Goal: Task Accomplishment & Management: Complete application form

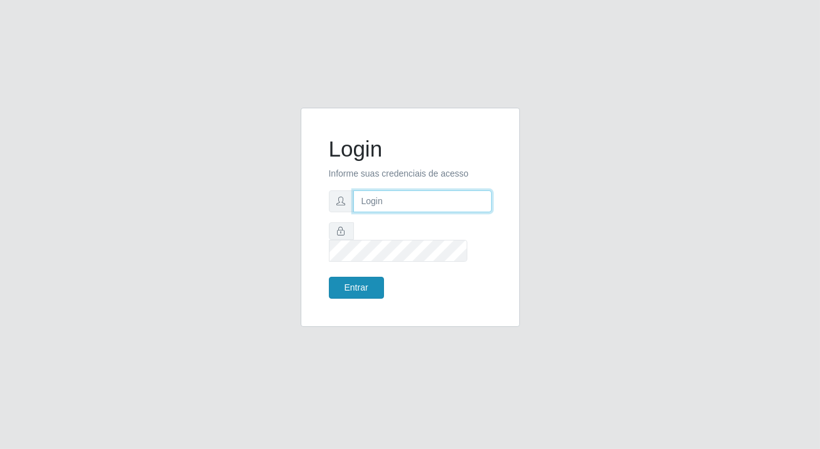
type input "[PERSON_NAME][EMAIL_ADDRESS][DOMAIN_NAME]"
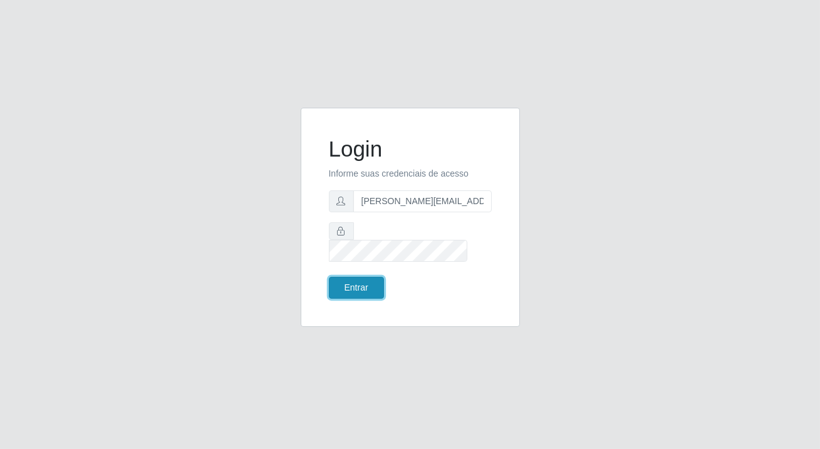
click at [365, 277] on button "Entrar" at bounding box center [356, 288] width 55 height 22
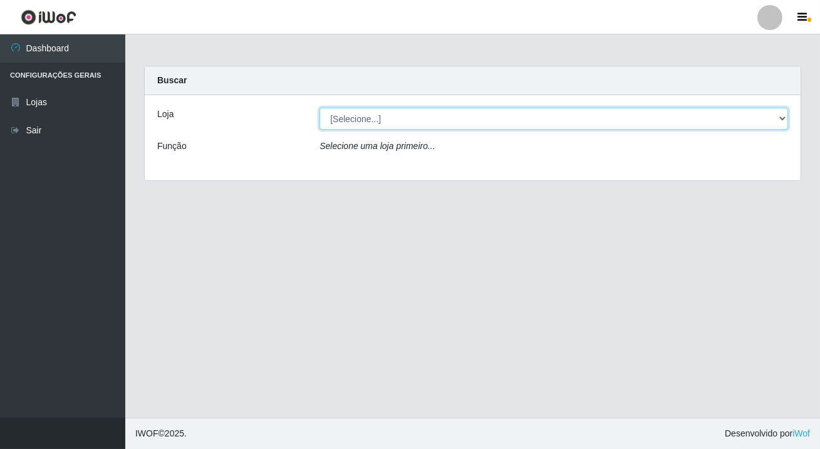
click at [341, 119] on select "[Selecione...] Rede Potiguar 2 - Macaíba" at bounding box center [553, 119] width 469 height 22
select select "101"
click at [319, 108] on select "[Selecione...] Rede Potiguar 2 - Macaíba" at bounding box center [553, 119] width 469 height 22
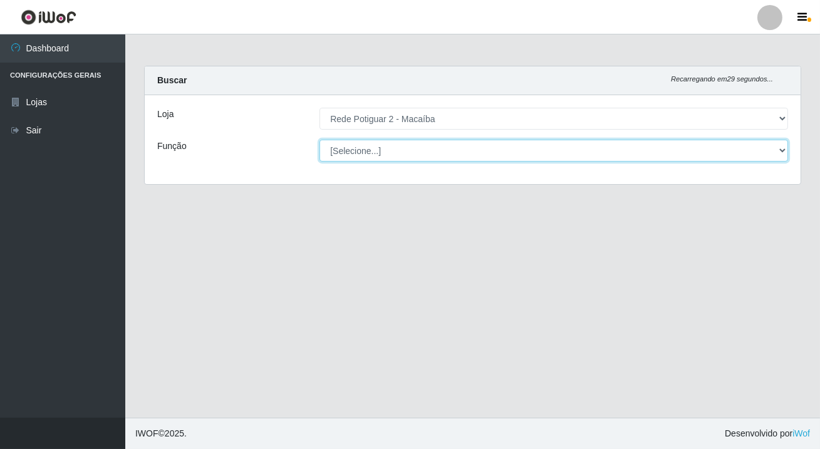
click at [346, 151] on select "[Selecione...] ASG ASG + ASG ++ Auxiliar de Estoque Balconista Embalador Reposi…" at bounding box center [553, 151] width 469 height 22
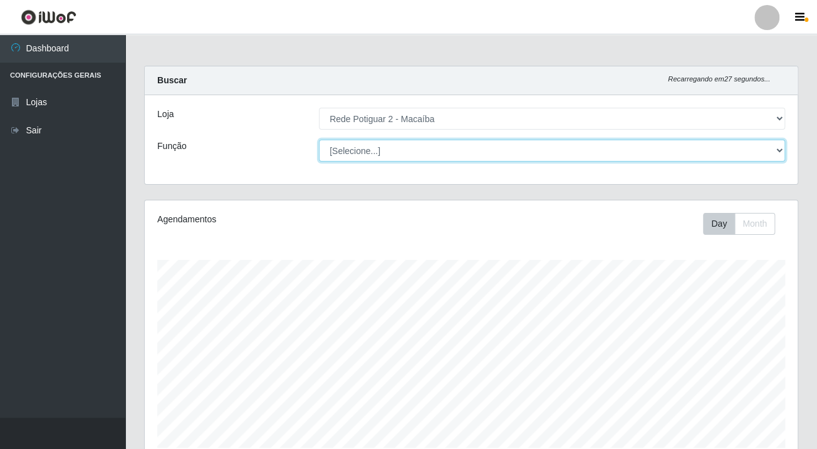
scroll to position [260, 652]
click at [319, 140] on select "[Selecione...] ASG ASG + ASG ++ Auxiliar de Estoque Balconista Embalador Reposi…" at bounding box center [552, 151] width 466 height 22
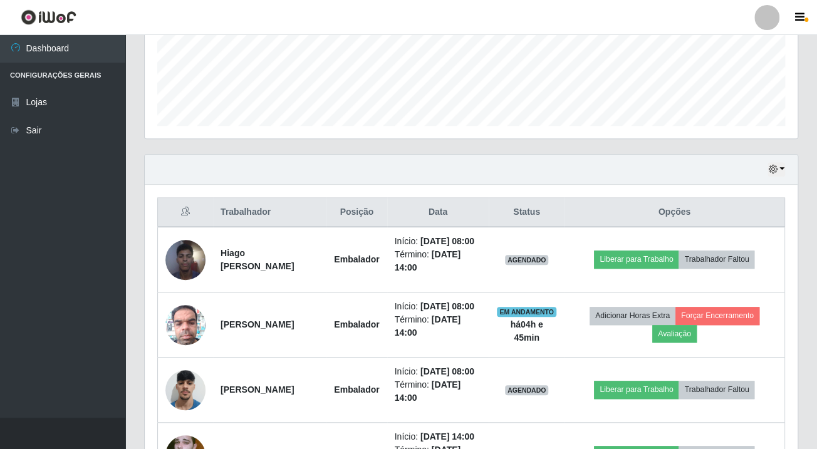
scroll to position [94, 0]
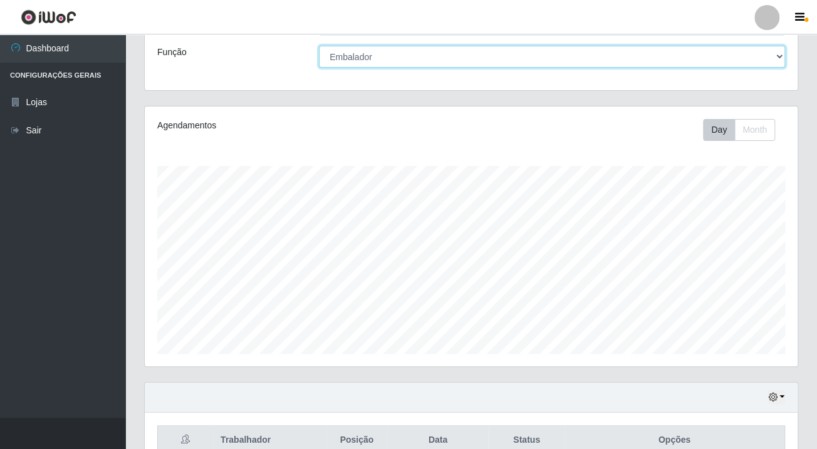
click at [375, 60] on select "[Selecione...] ASG ASG + ASG ++ Auxiliar de Estoque Balconista Embalador Reposi…" at bounding box center [552, 57] width 466 height 22
click at [319, 46] on select "[Selecione...] ASG ASG + ASG ++ Auxiliar de Estoque Balconista Embalador Reposi…" at bounding box center [552, 57] width 466 height 22
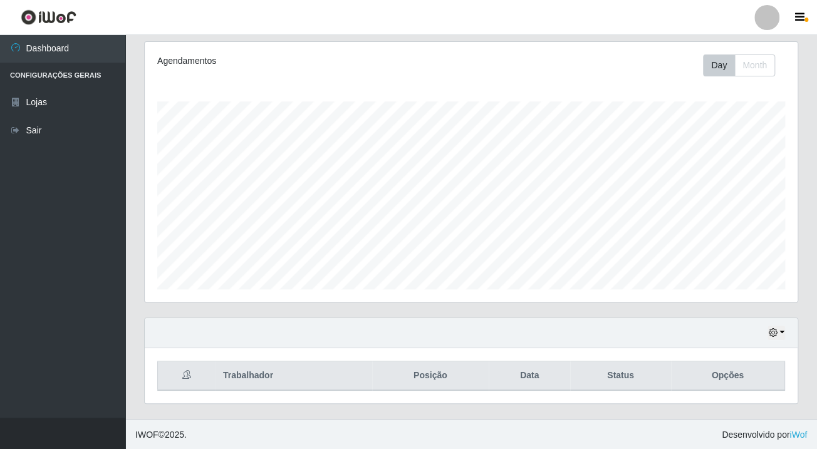
scroll to position [0, 0]
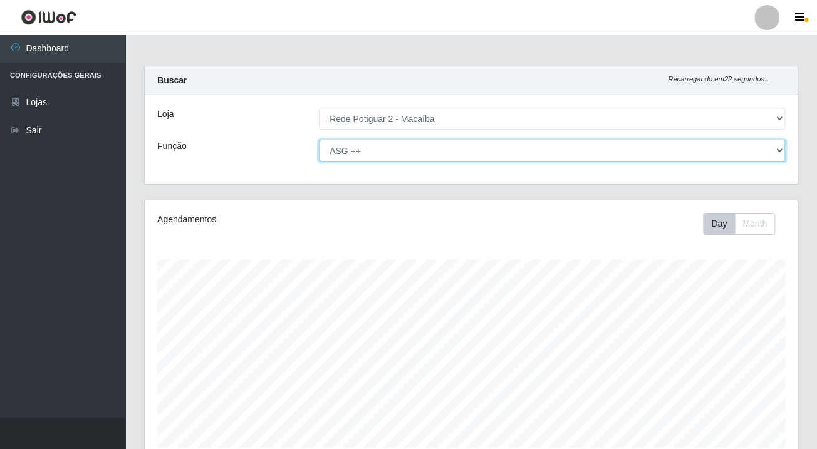
click at [366, 145] on select "[Selecione...] ASG ASG + ASG ++ Auxiliar de Estoque Balconista Embalador Reposi…" at bounding box center [552, 151] width 466 height 22
select select "16"
click at [319, 140] on select "[Selecione...] ASG ASG + ASG ++ Auxiliar de Estoque Balconista Embalador Reposi…" at bounding box center [552, 151] width 466 height 22
